Goal: Task Accomplishment & Management: Use online tool/utility

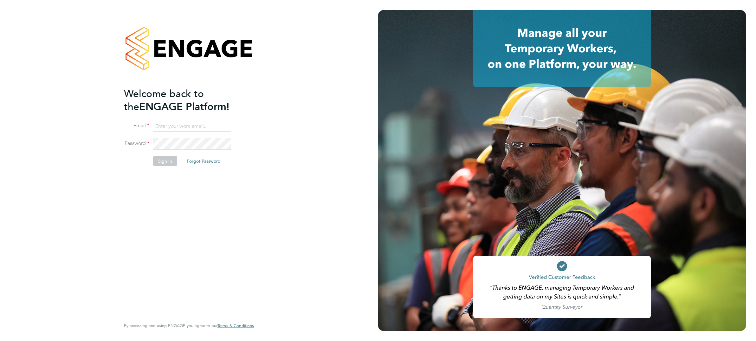
type input "Craig.Bennett@ABM.com"
click at [164, 161] on button "Sign In" at bounding box center [165, 161] width 24 height 10
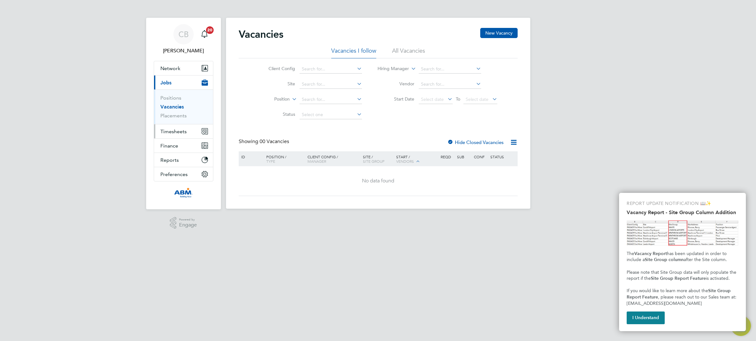
click at [175, 133] on span "Timesheets" at bounding box center [173, 131] width 26 height 6
click at [170, 113] on link "Timesheets" at bounding box center [173, 112] width 26 height 6
